Goal: Transaction & Acquisition: Obtain resource

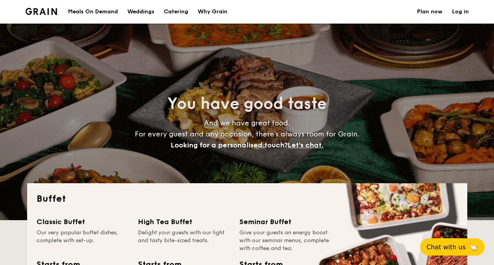
select select
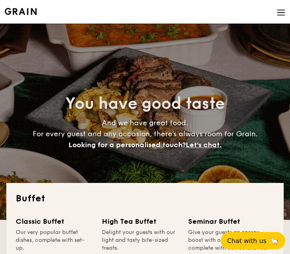
select select
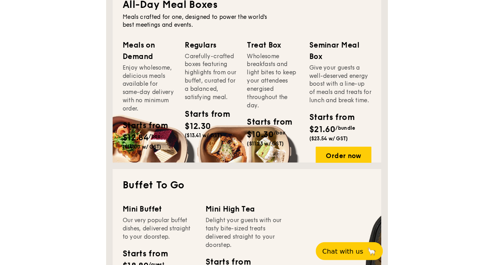
scroll to position [401, 0]
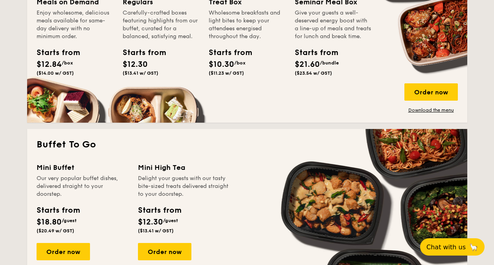
click at [119, 79] on div "Meals on Demand Enjoy wholesome, delicious meals available for same-day deliver…" at bounding box center [80, 46] width 86 height 101
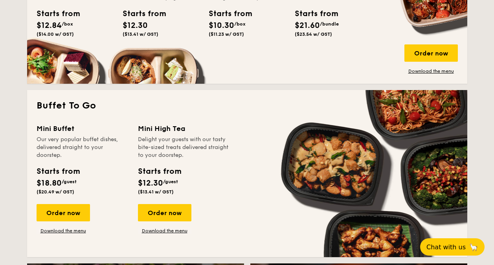
scroll to position [519, 0]
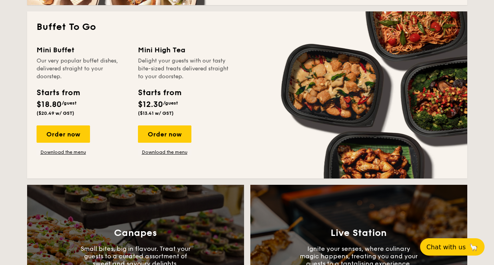
click at [289, 83] on div "Mini Buffet Our very popular buffet dishes, delivered straight to your doorstep…" at bounding box center [247, 106] width 421 height 125
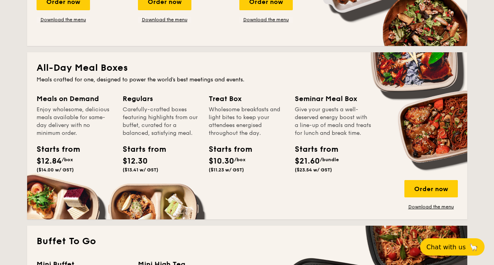
scroll to position [322, 0]
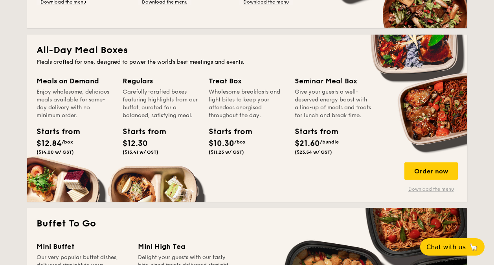
click at [289, 188] on link "Download the menu" at bounding box center [431, 189] width 53 height 6
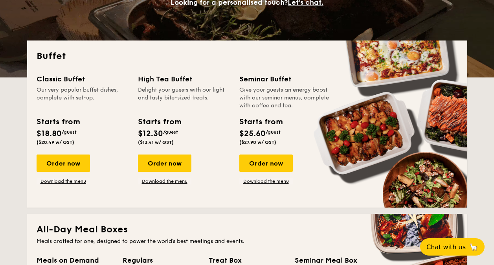
scroll to position [125, 0]
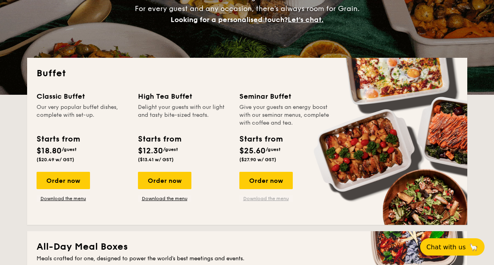
click at [263, 197] on link "Download the menu" at bounding box center [265, 198] width 53 height 6
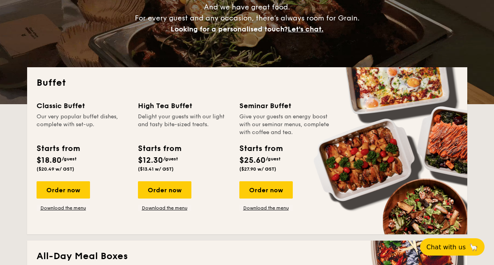
scroll to position [118, 0]
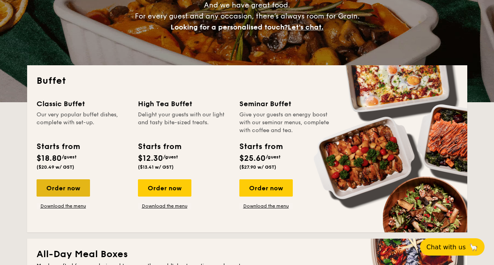
click at [56, 192] on div "Order now" at bounding box center [63, 187] width 53 height 17
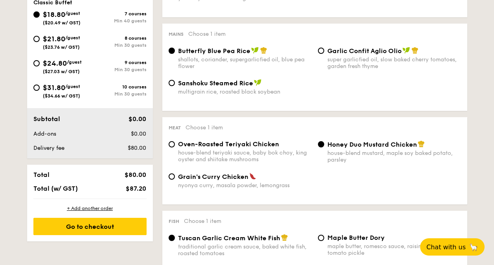
scroll to position [266, 0]
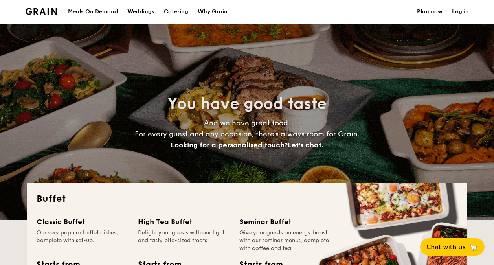
select select
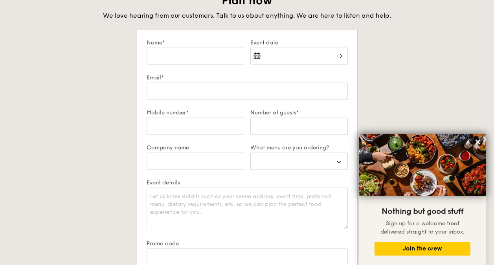
scroll to position [1360, 0]
click at [478, 136] on button at bounding box center [478, 142] width 13 height 13
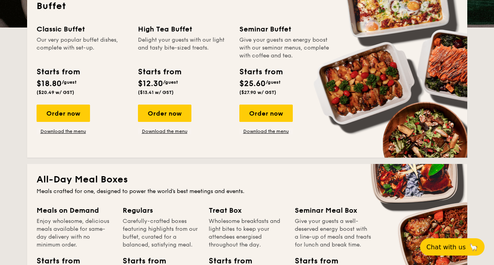
scroll to position [236, 0]
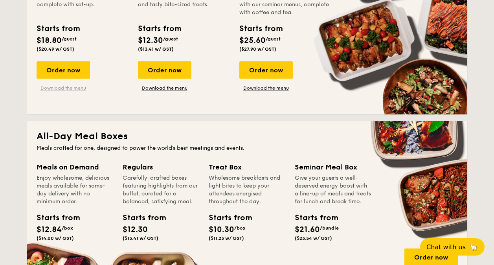
click at [75, 88] on link "Download the menu" at bounding box center [63, 88] width 53 height 6
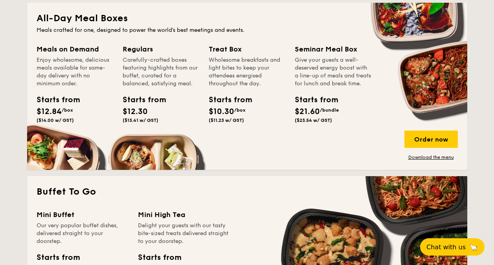
scroll to position [191, 0]
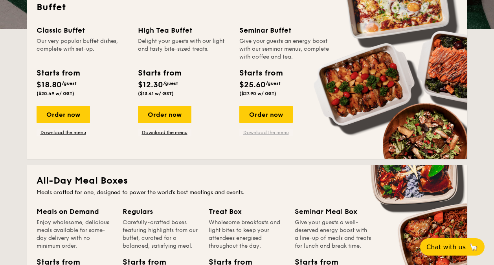
click at [268, 134] on link "Download the menu" at bounding box center [265, 132] width 53 height 6
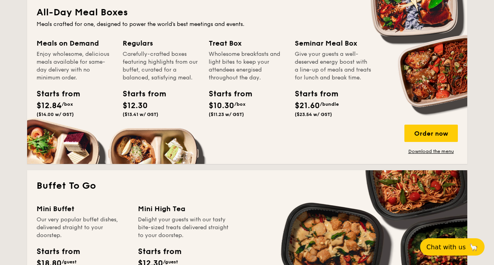
scroll to position [349, 0]
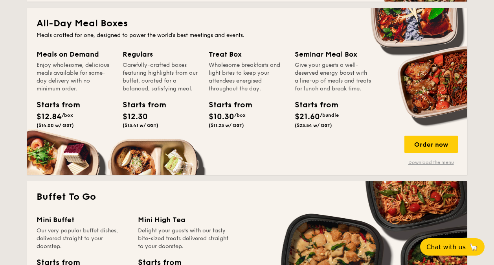
click at [422, 163] on link "Download the menu" at bounding box center [431, 162] width 53 height 6
